Goal: Transaction & Acquisition: Subscribe to service/newsletter

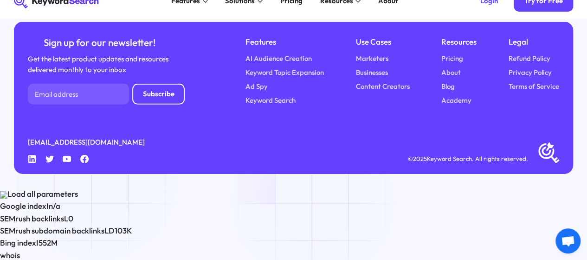
scroll to position [3144, 0]
